Goal: Task Accomplishment & Management: Manage account settings

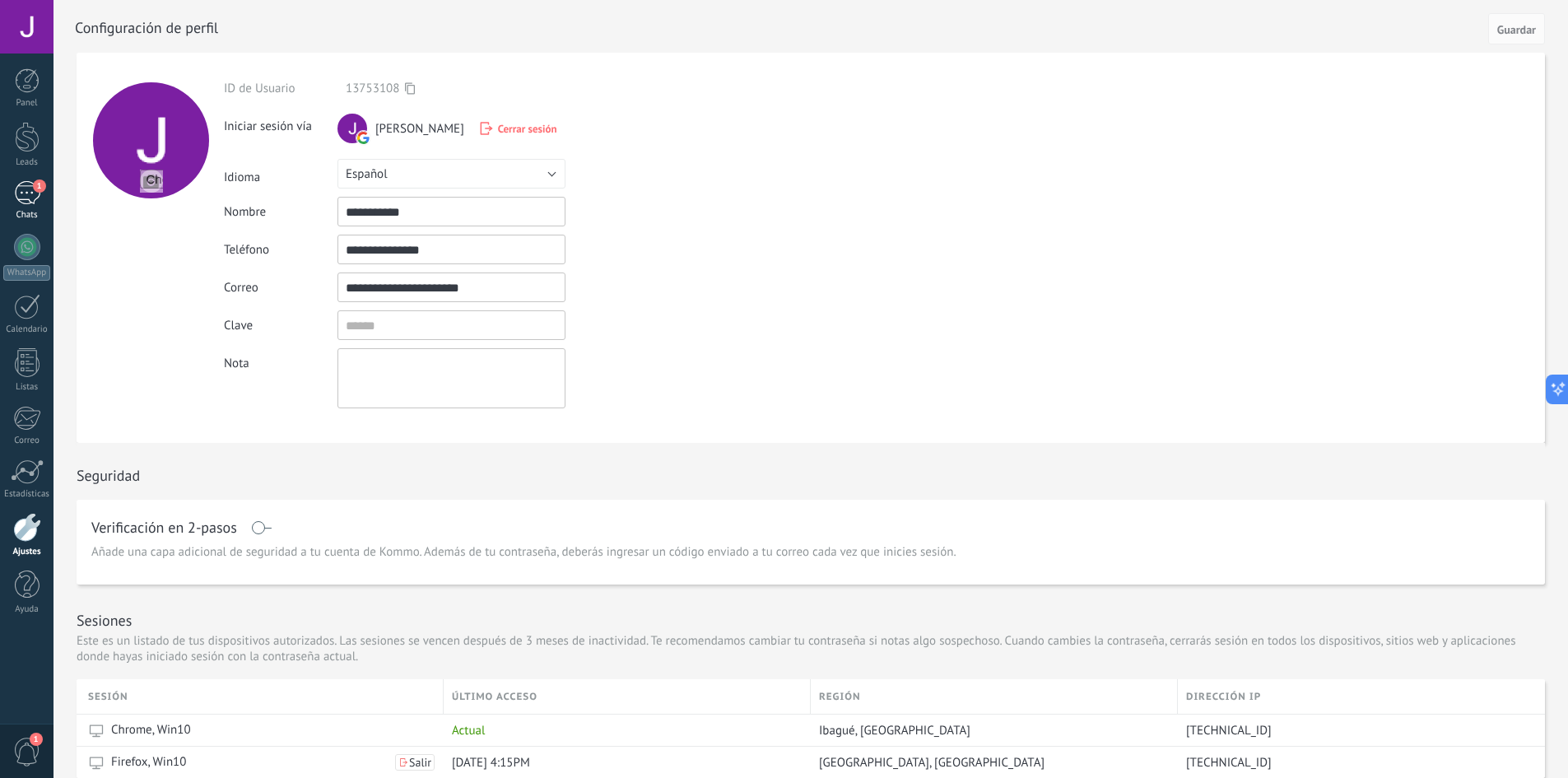
click at [22, 188] on div "1" at bounding box center [27, 193] width 26 height 24
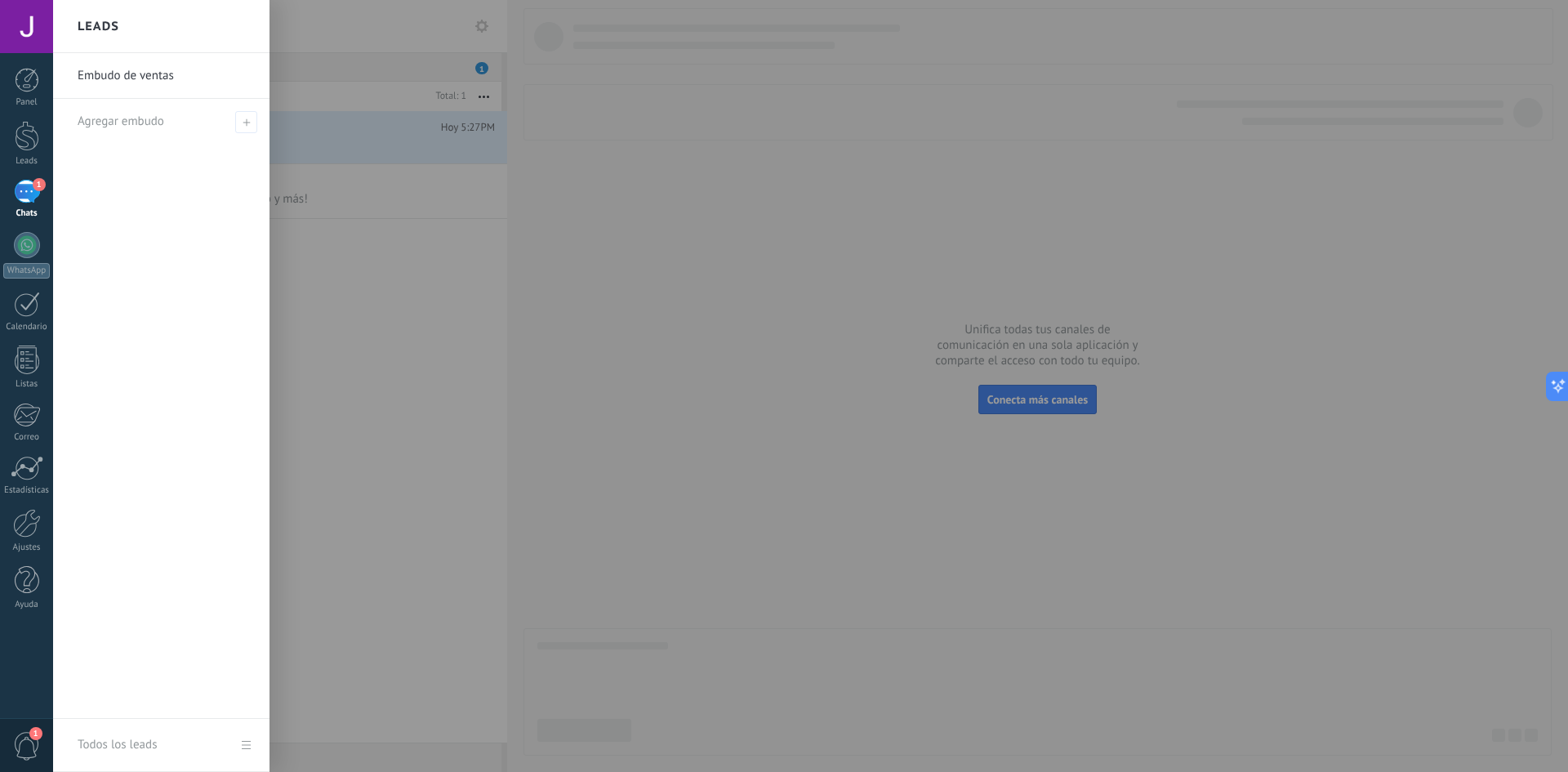
click at [656, 286] on div at bounding box center [837, 386] width 1568 height 772
